Goal: Check status: Check status

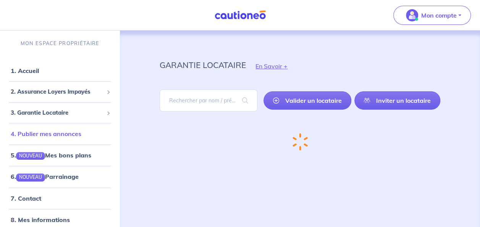
scroll to position [8, 0]
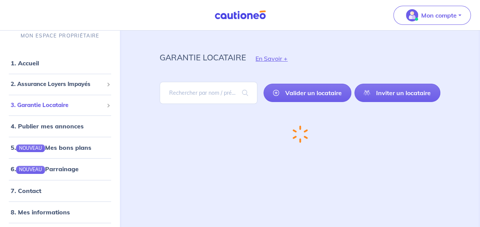
click at [68, 106] on span "3. Garantie Locataire" at bounding box center [57, 105] width 93 height 9
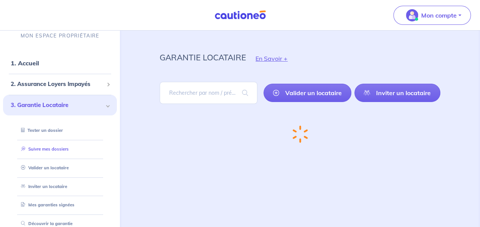
click at [56, 147] on link "Suivre mes dossiers" at bounding box center [43, 148] width 51 height 5
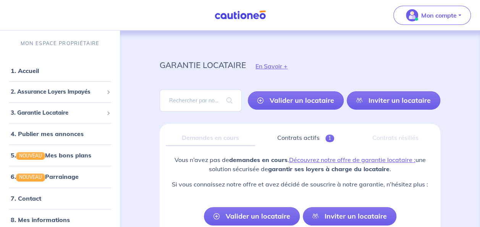
scroll to position [47, 0]
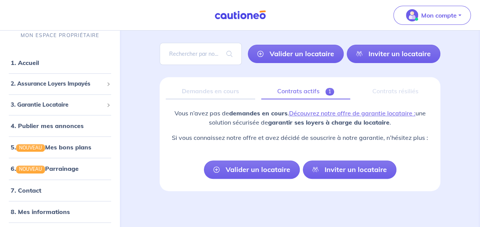
click at [315, 90] on link "Contrats actifs 1" at bounding box center [305, 91] width 89 height 16
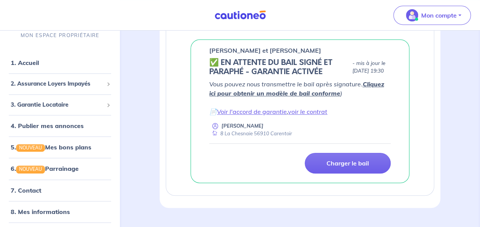
scroll to position [161, 0]
click at [299, 115] on link "voir le contrat" at bounding box center [307, 112] width 39 height 8
click at [269, 116] on link "Voir l'accord de garantie" at bounding box center [252, 112] width 70 height 8
